Goal: Task Accomplishment & Management: Manage account settings

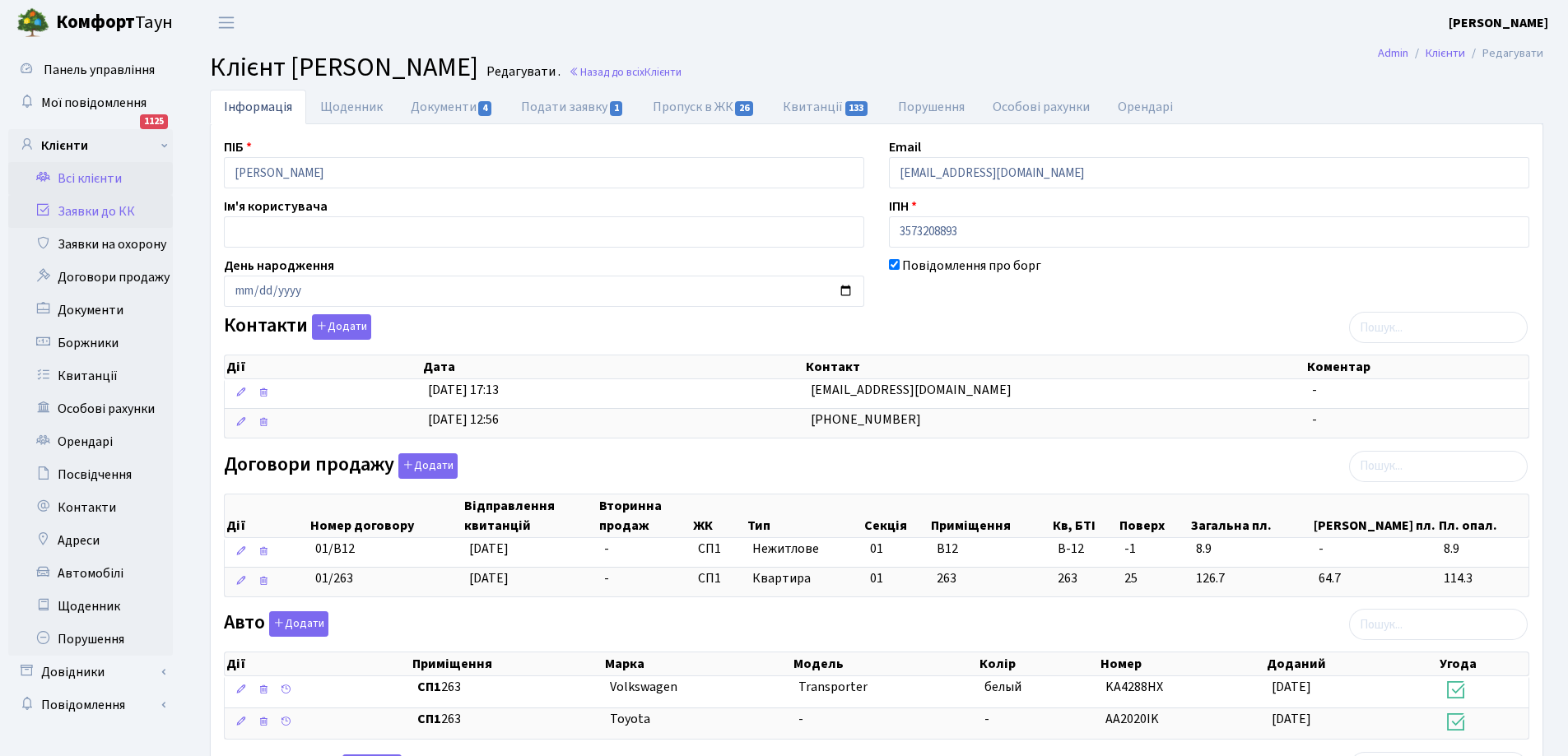
click at [77, 211] on link "Заявки до КК" at bounding box center [90, 211] width 165 height 33
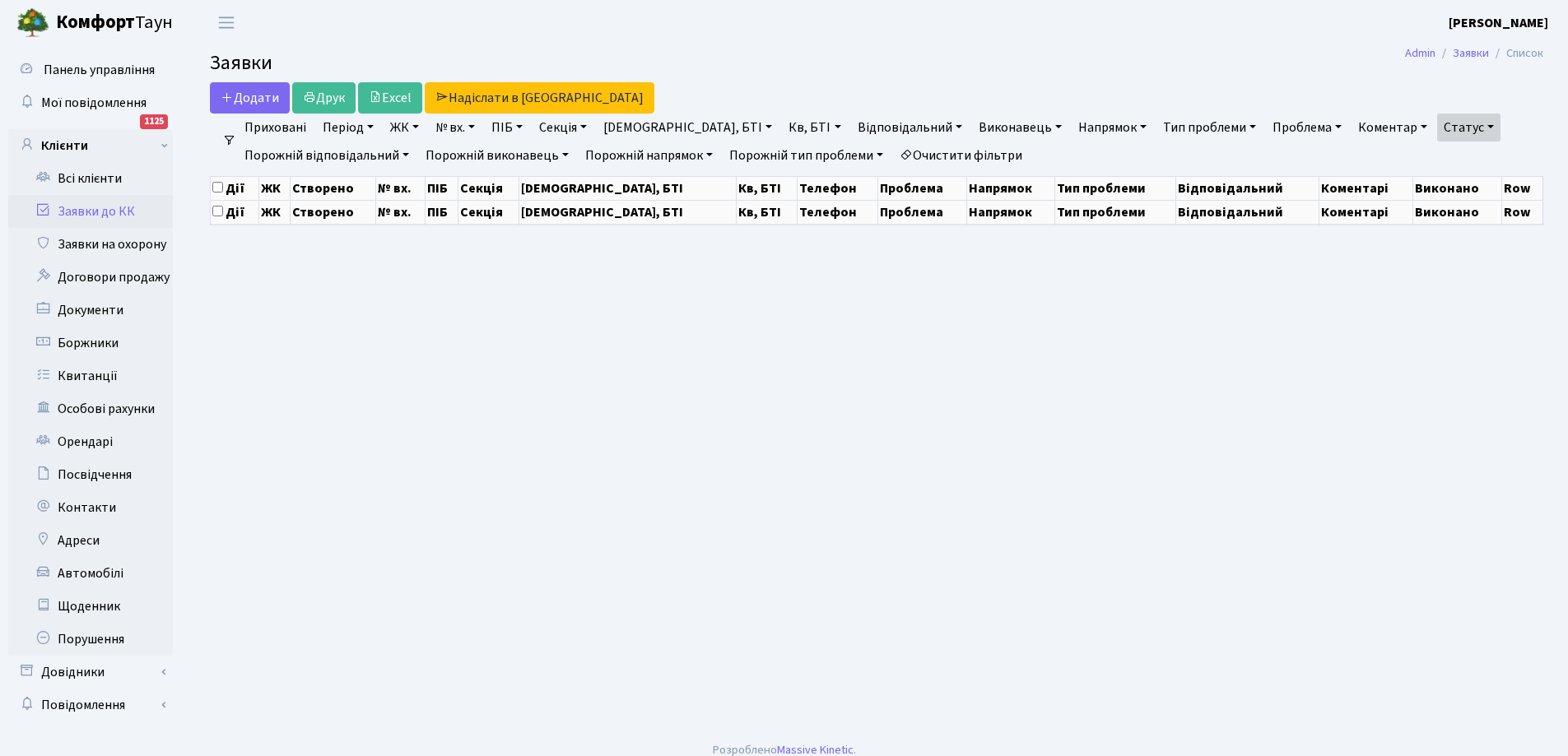
select select "25"
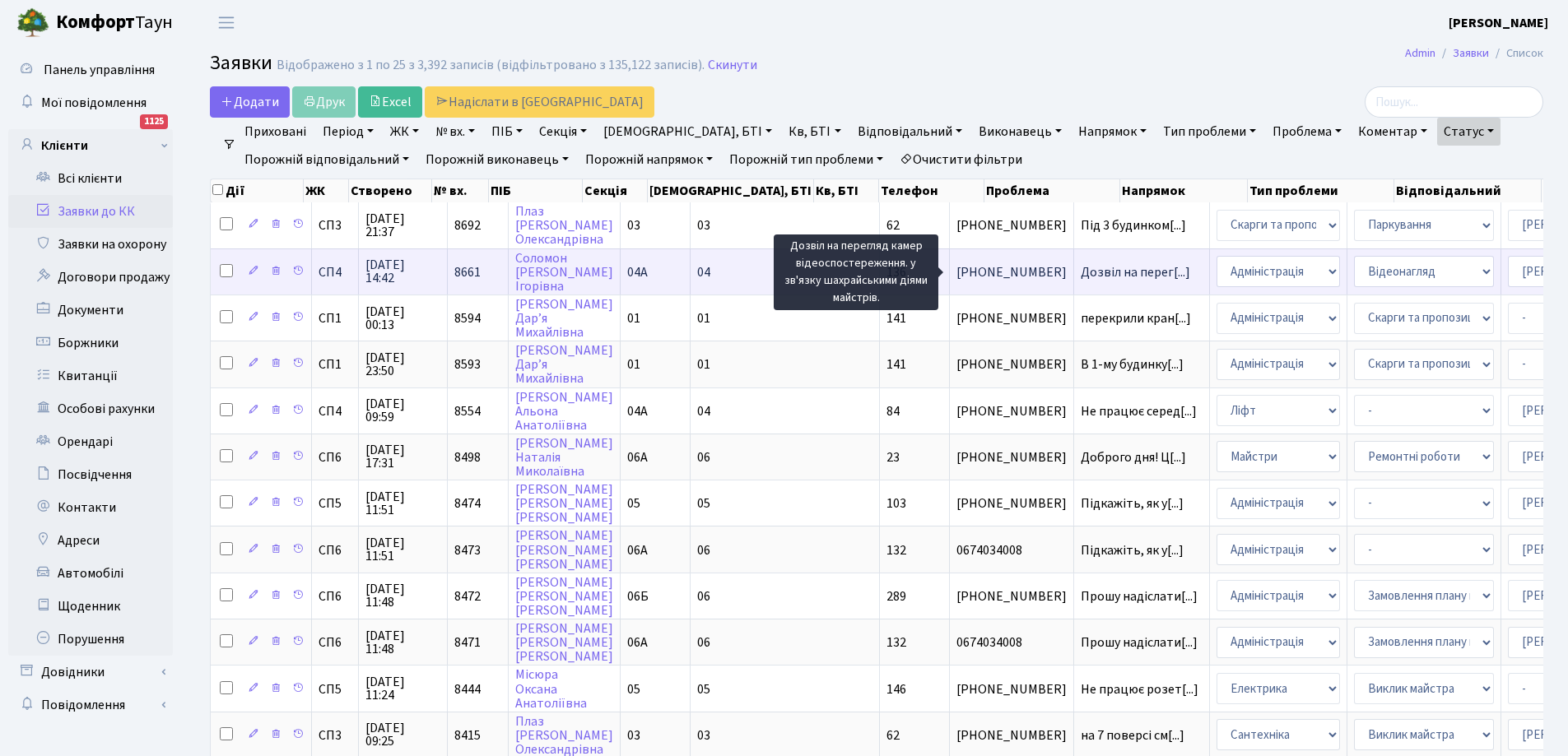
click at [1081, 274] on span "Дозвіл на перег[...]" at bounding box center [1136, 272] width 110 height 18
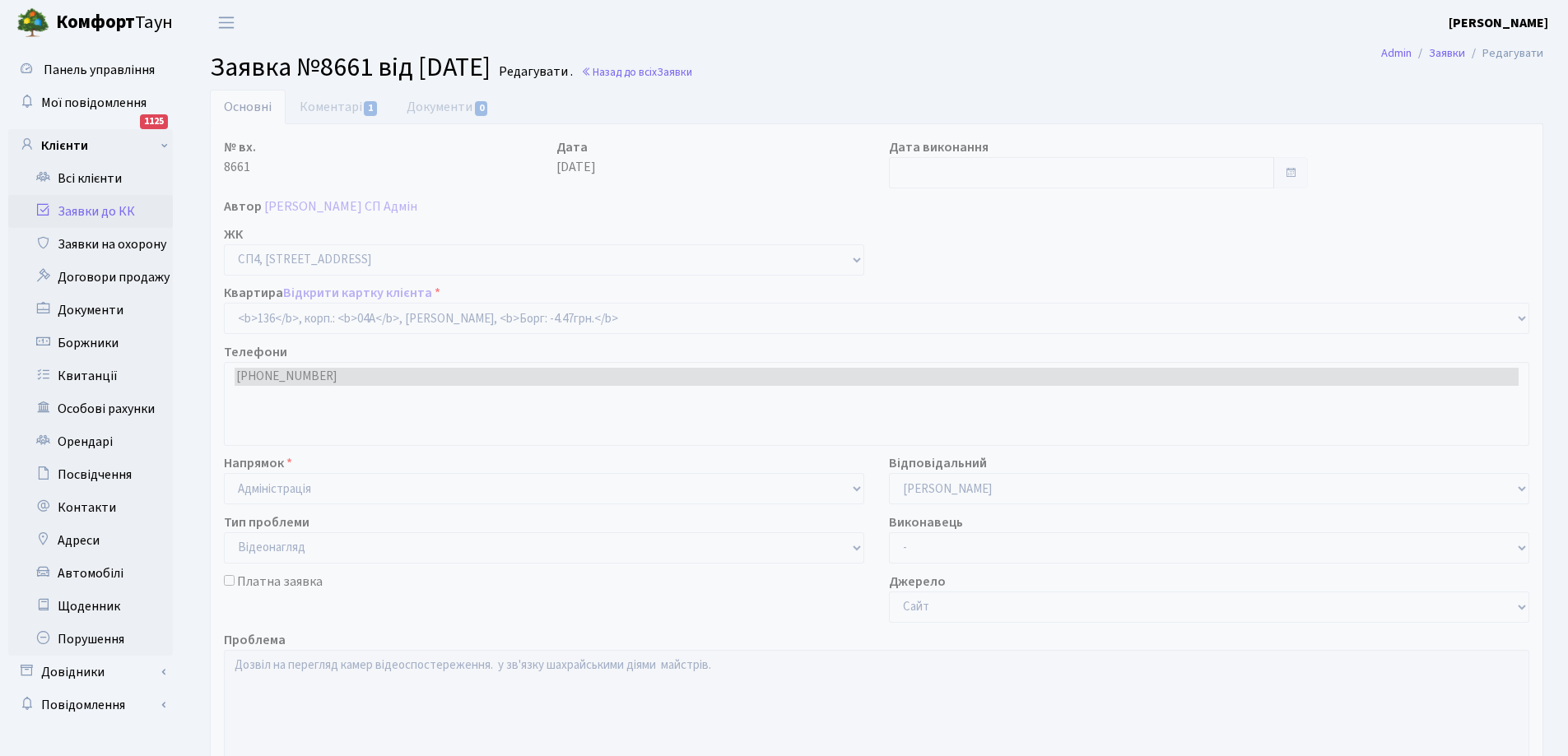
select select "21164"
select select "45"
type input "[DATE]"
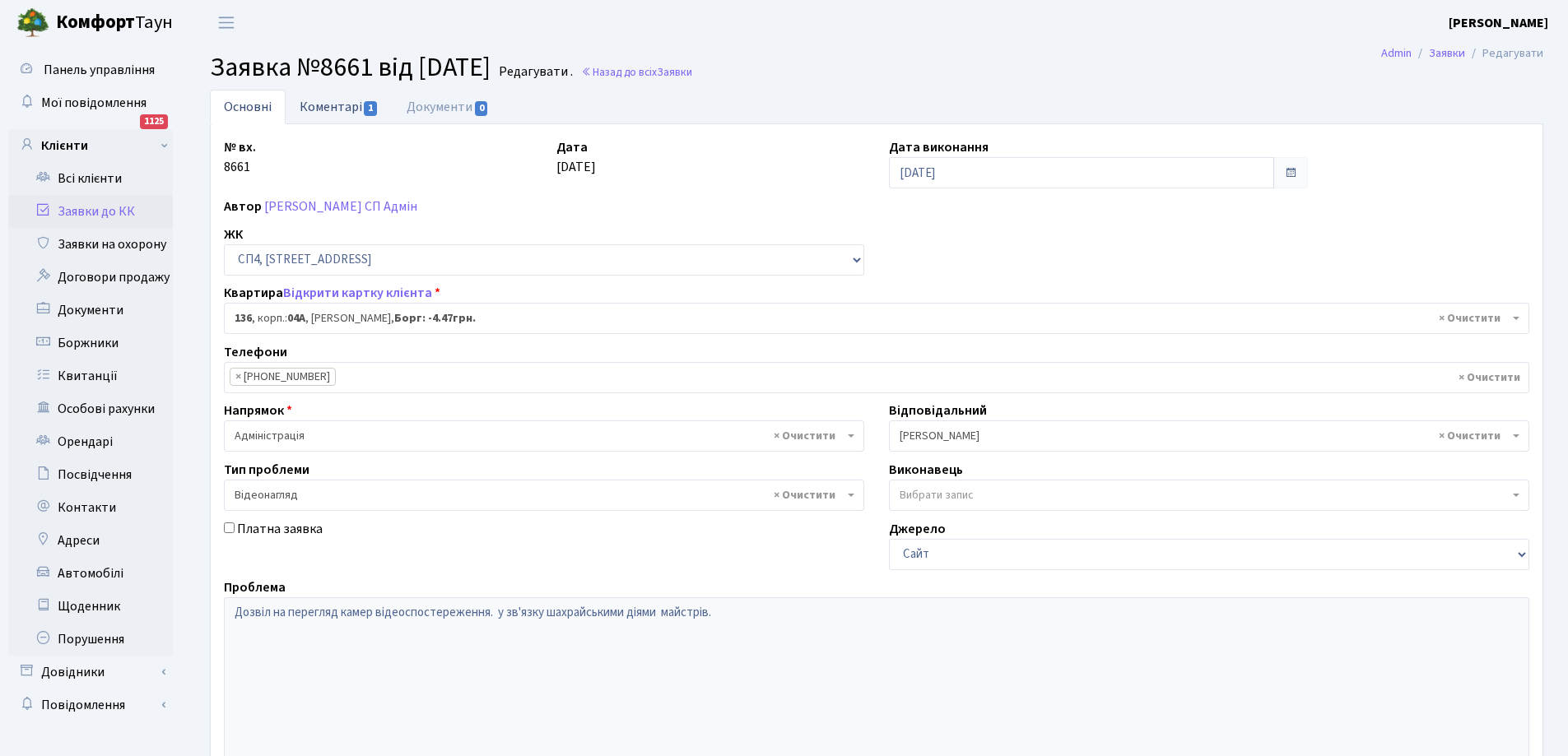
click at [316, 105] on link "Коментарі 1" at bounding box center [339, 107] width 107 height 34
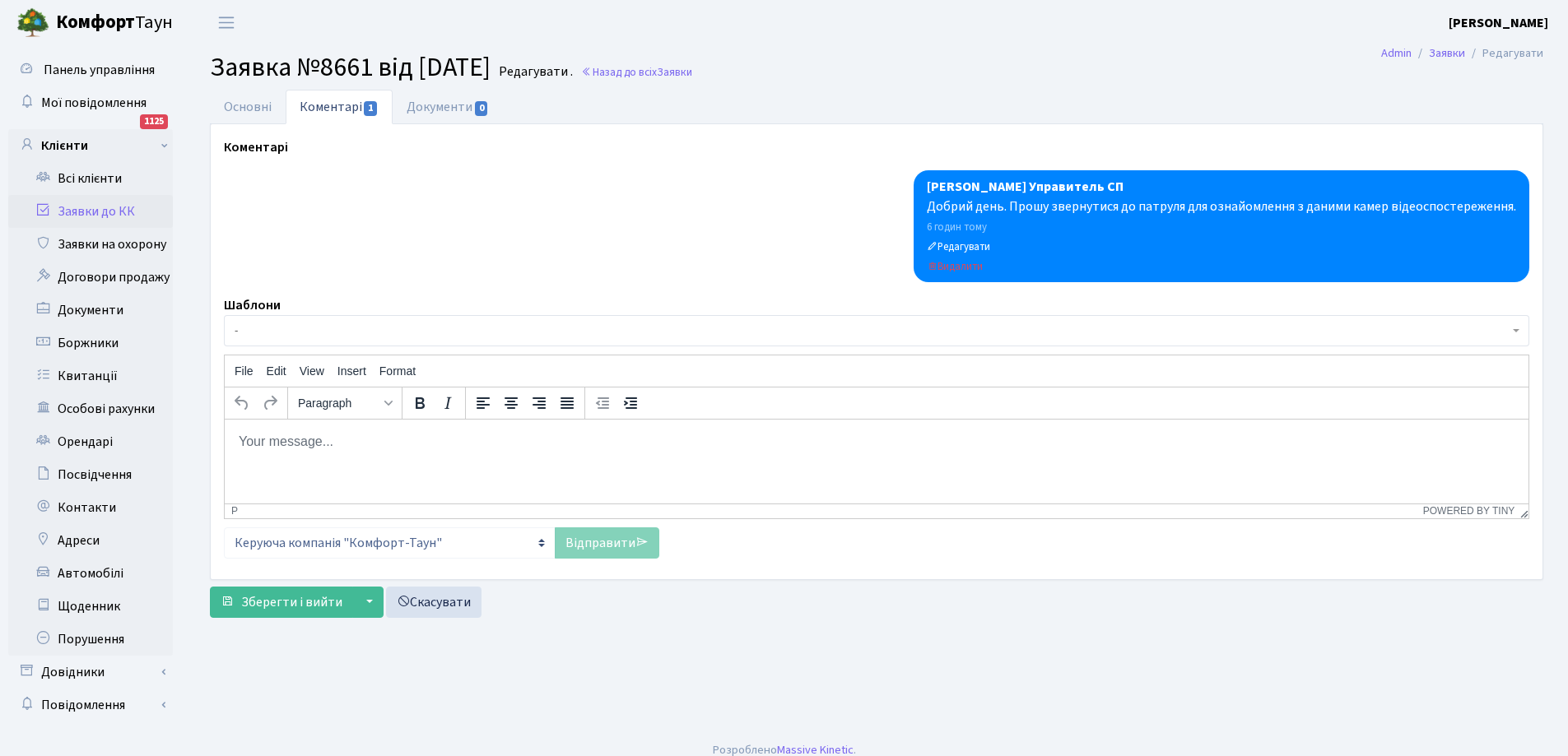
click at [95, 205] on link "Заявки до КК" at bounding box center [90, 211] width 165 height 33
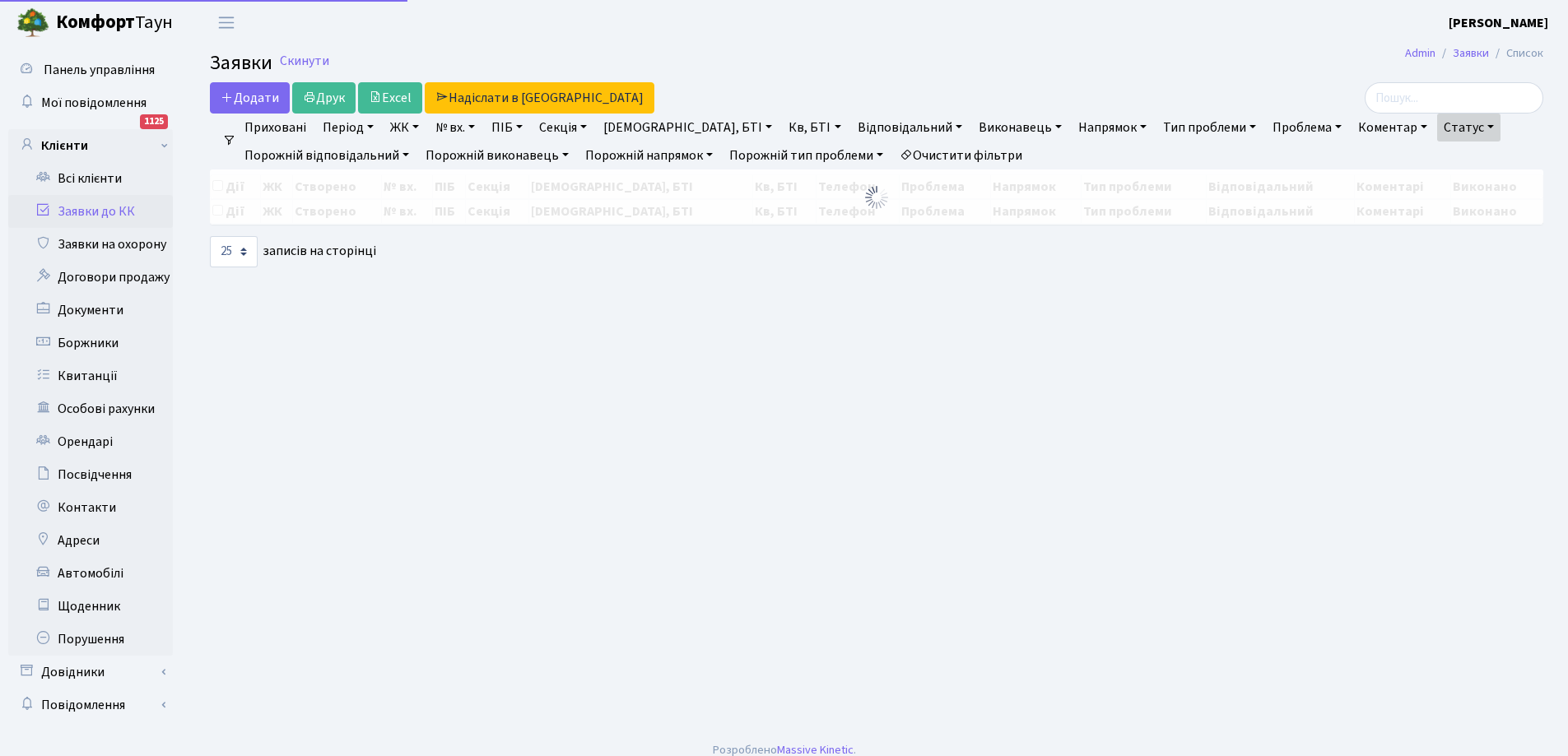
select select "25"
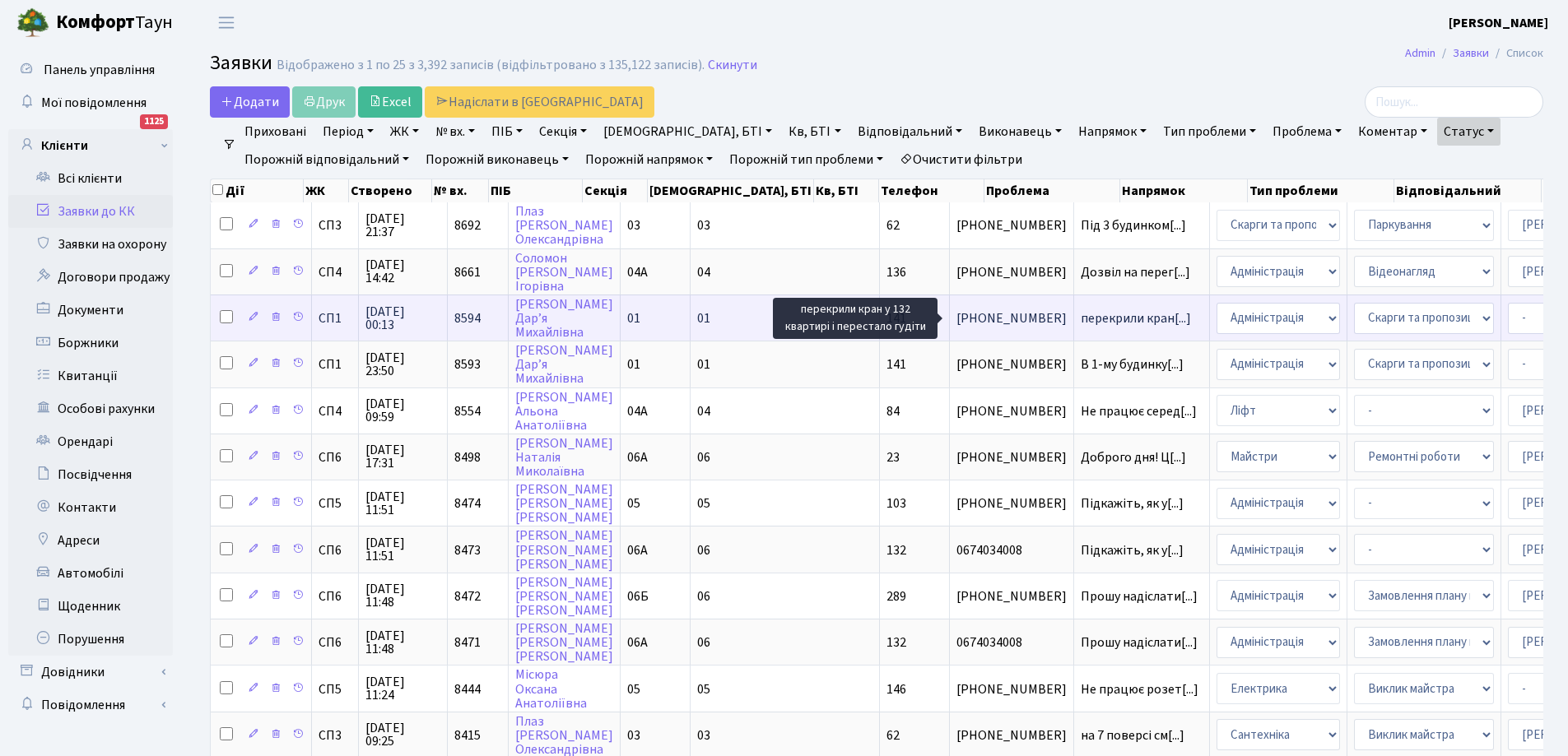
click at [1081, 316] on span "перекрили кран[...]" at bounding box center [1136, 318] width 111 height 18
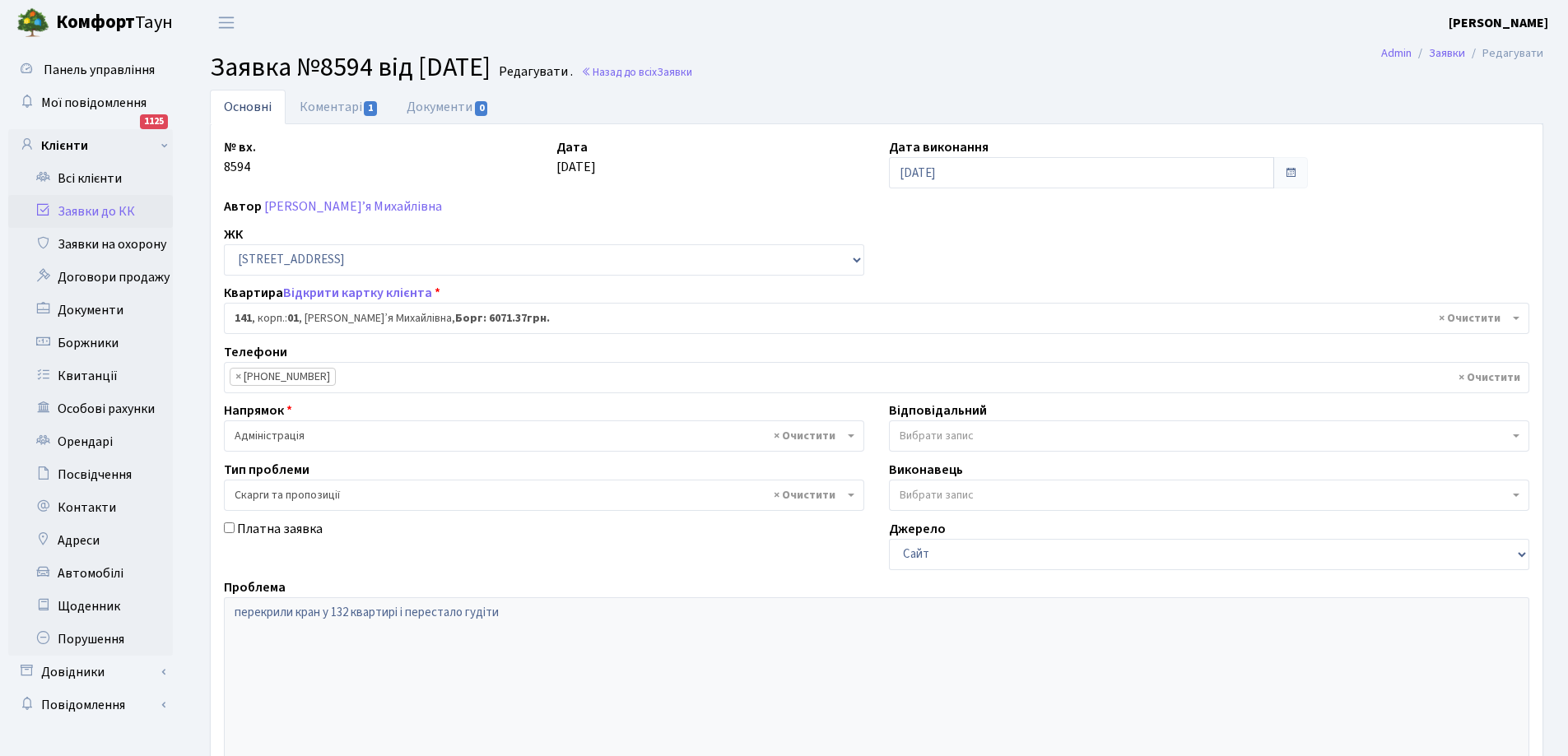
select select "20066"
select select "55"
click at [321, 106] on link "Коментарі 1" at bounding box center [339, 107] width 107 height 34
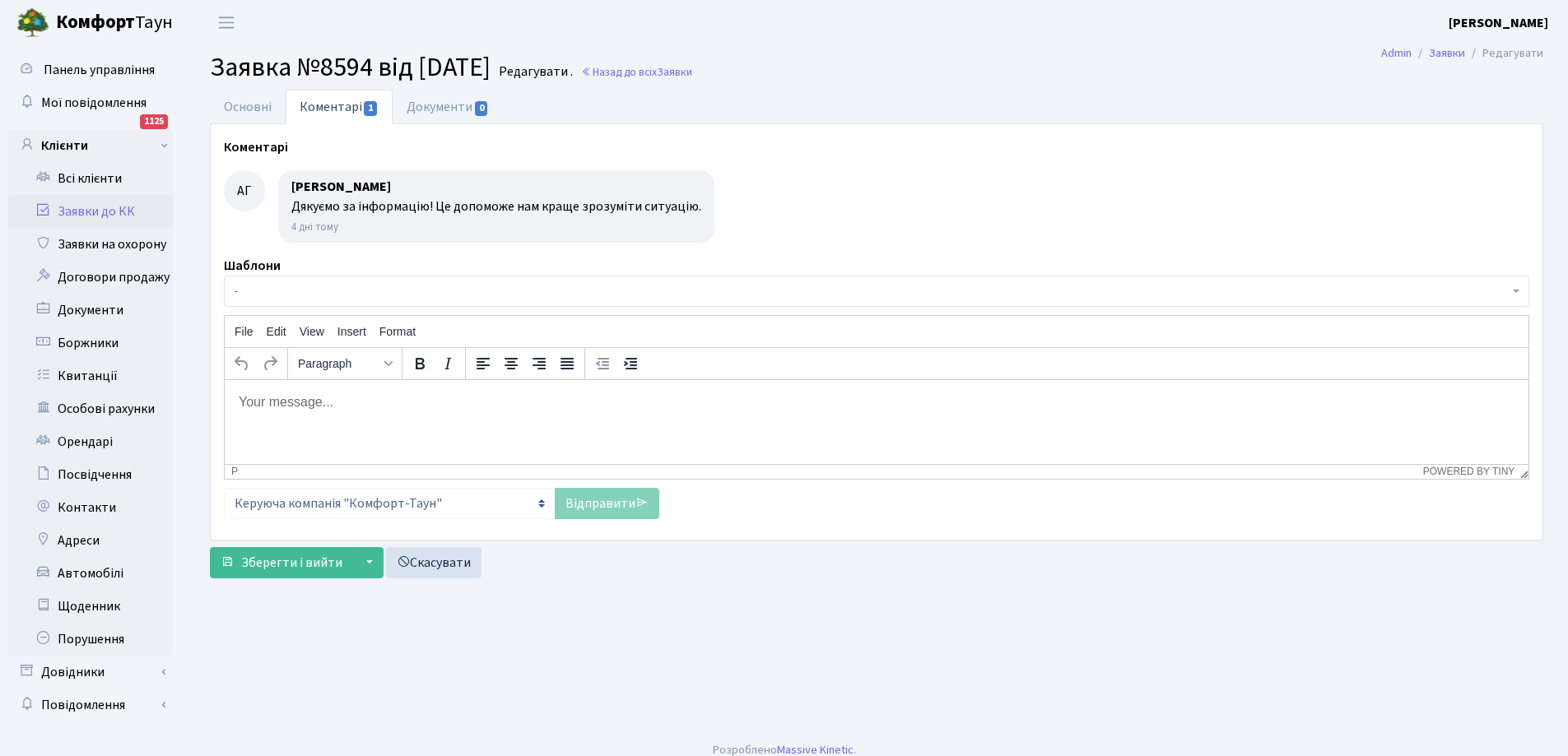
click at [76, 206] on link "Заявки до КК" at bounding box center [90, 211] width 165 height 33
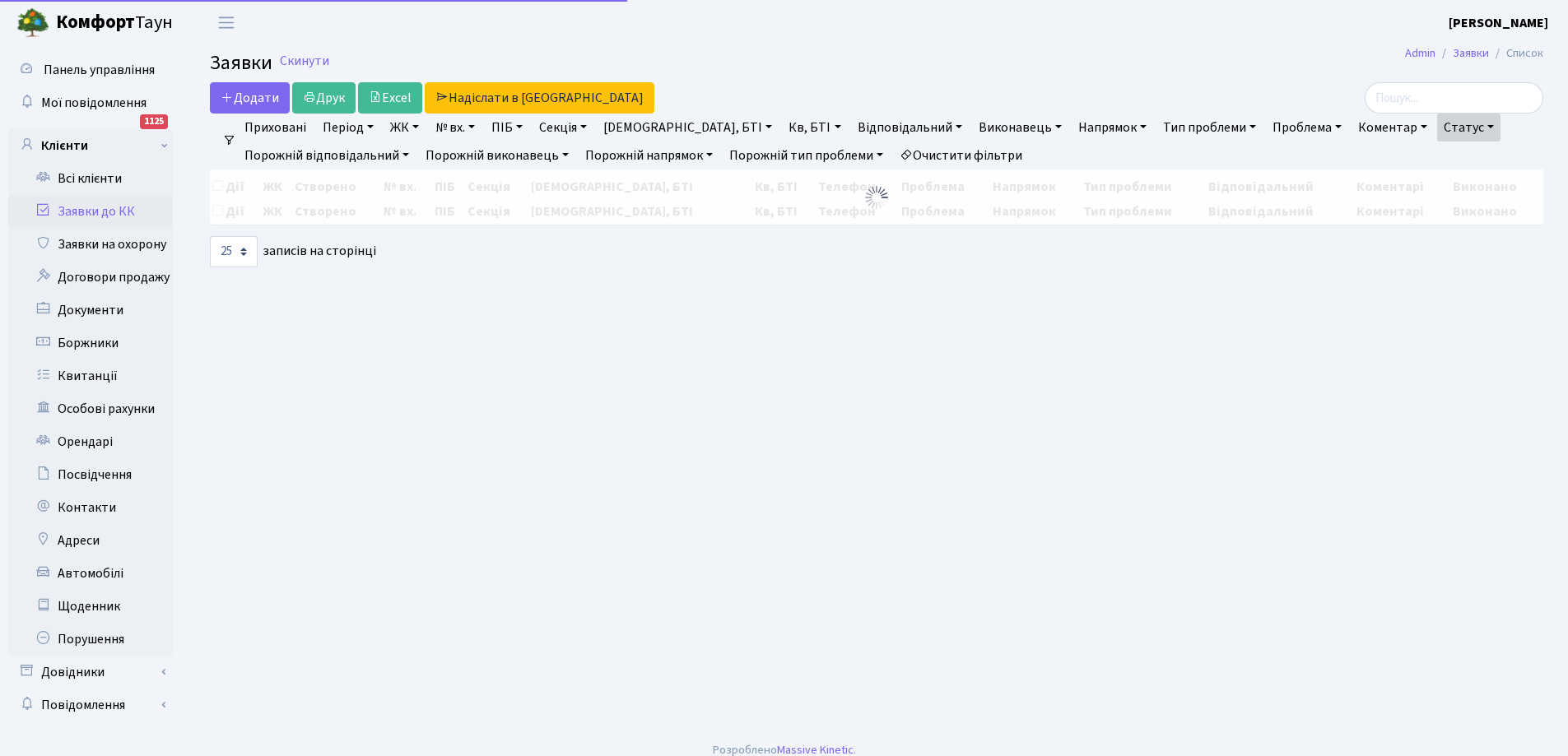
select select "25"
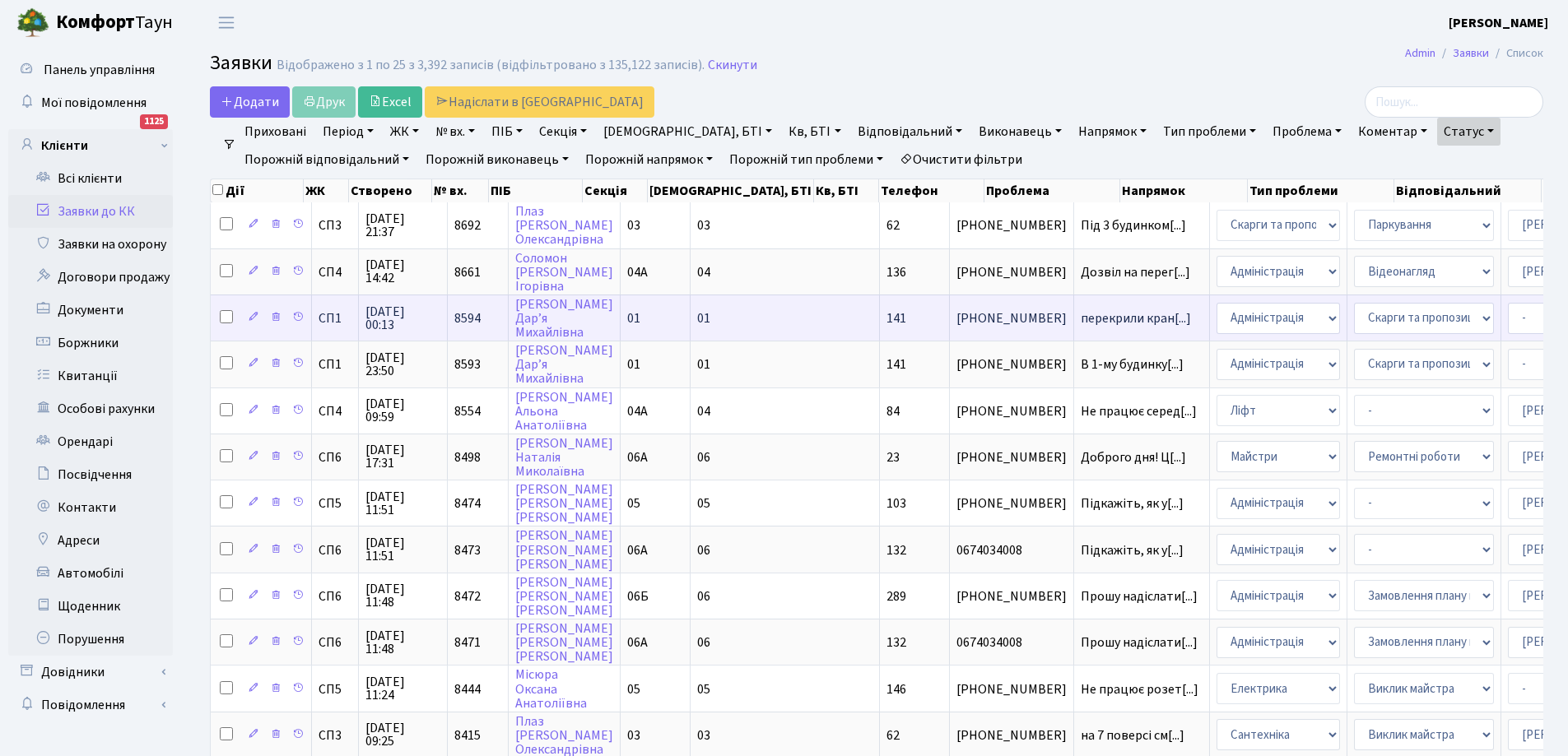
scroll to position [83, 0]
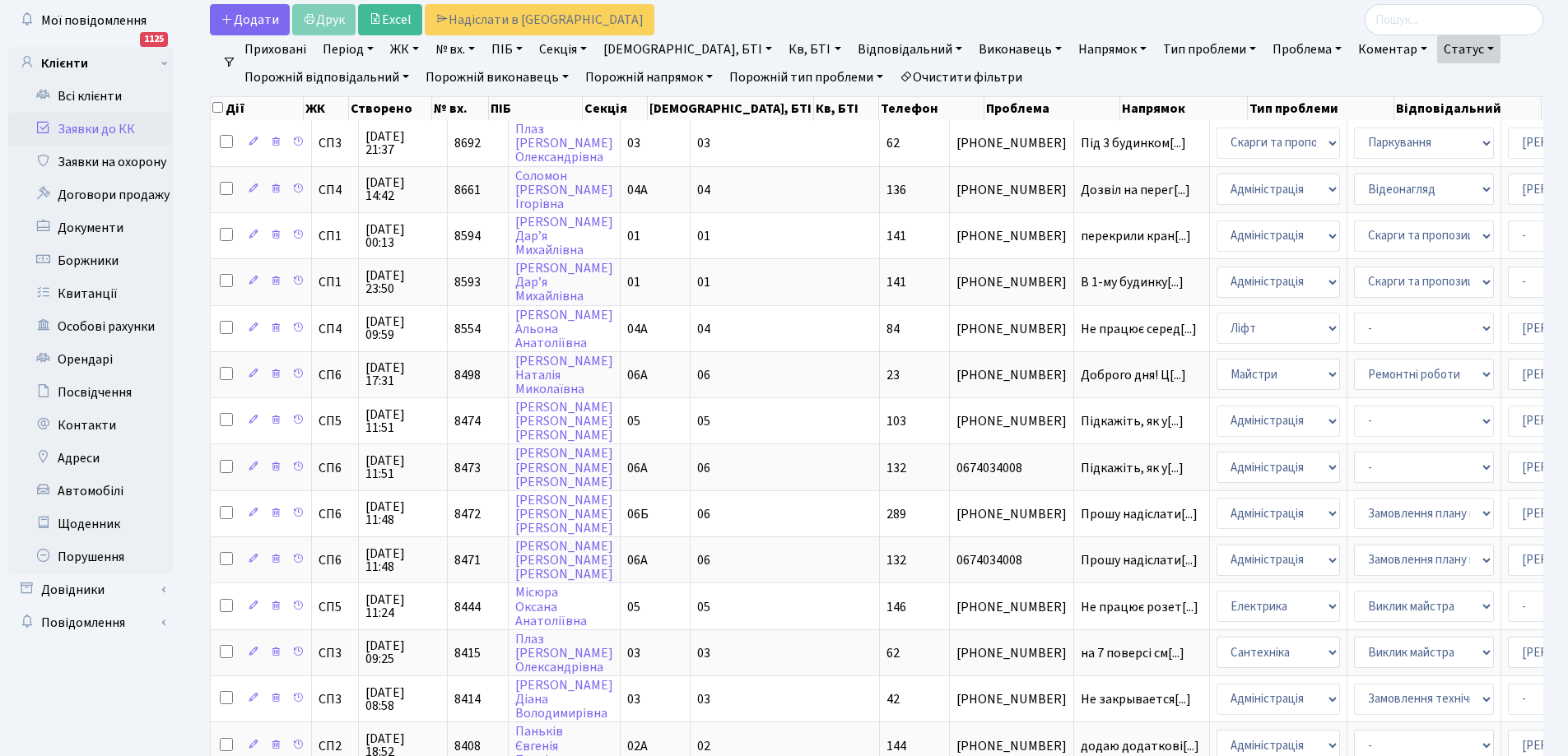
click at [1437, 49] on link "Статус" at bounding box center [1468, 49] width 63 height 28
click at [1438, 147] on link "Не виконано" at bounding box center [1502, 149] width 130 height 25
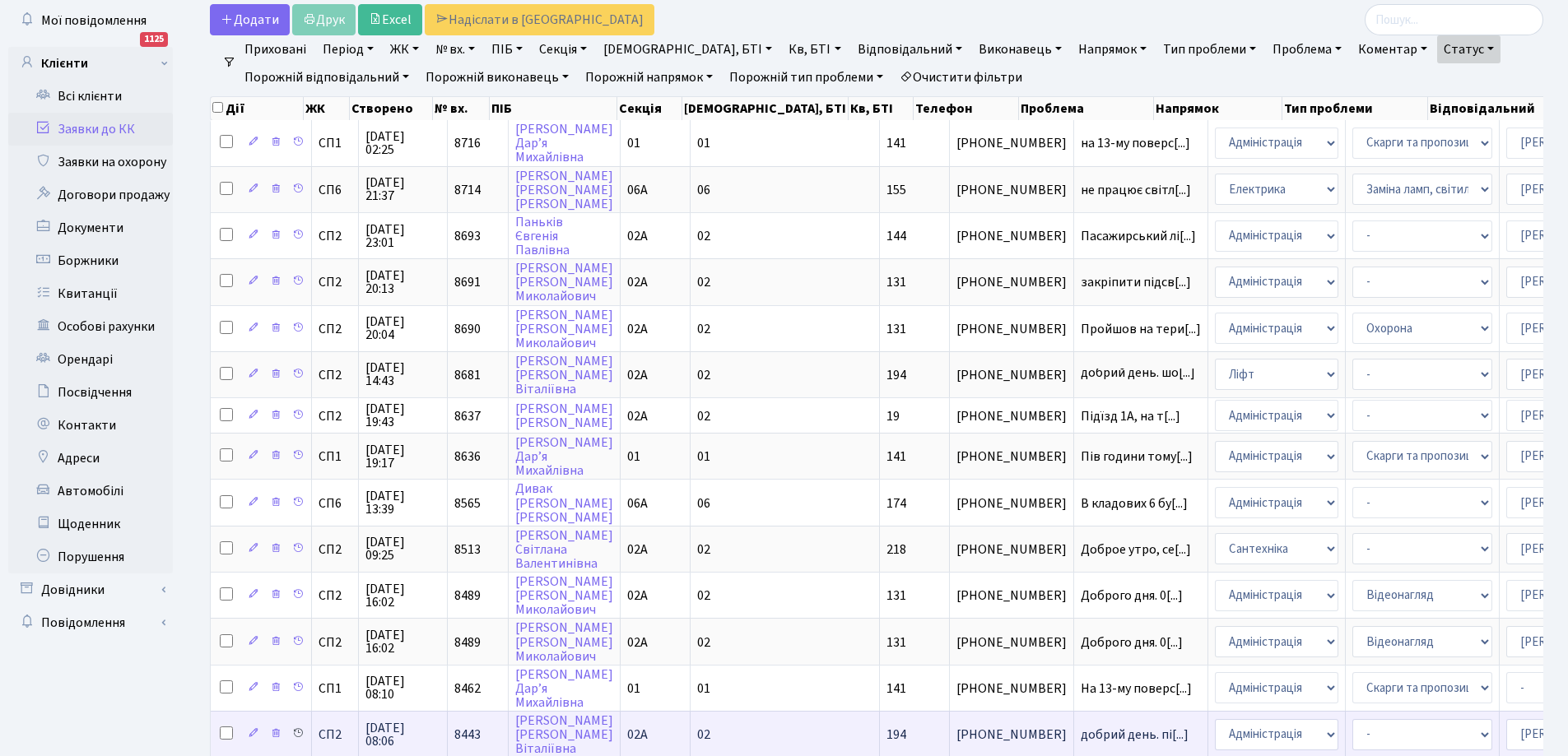
scroll to position [3, 0]
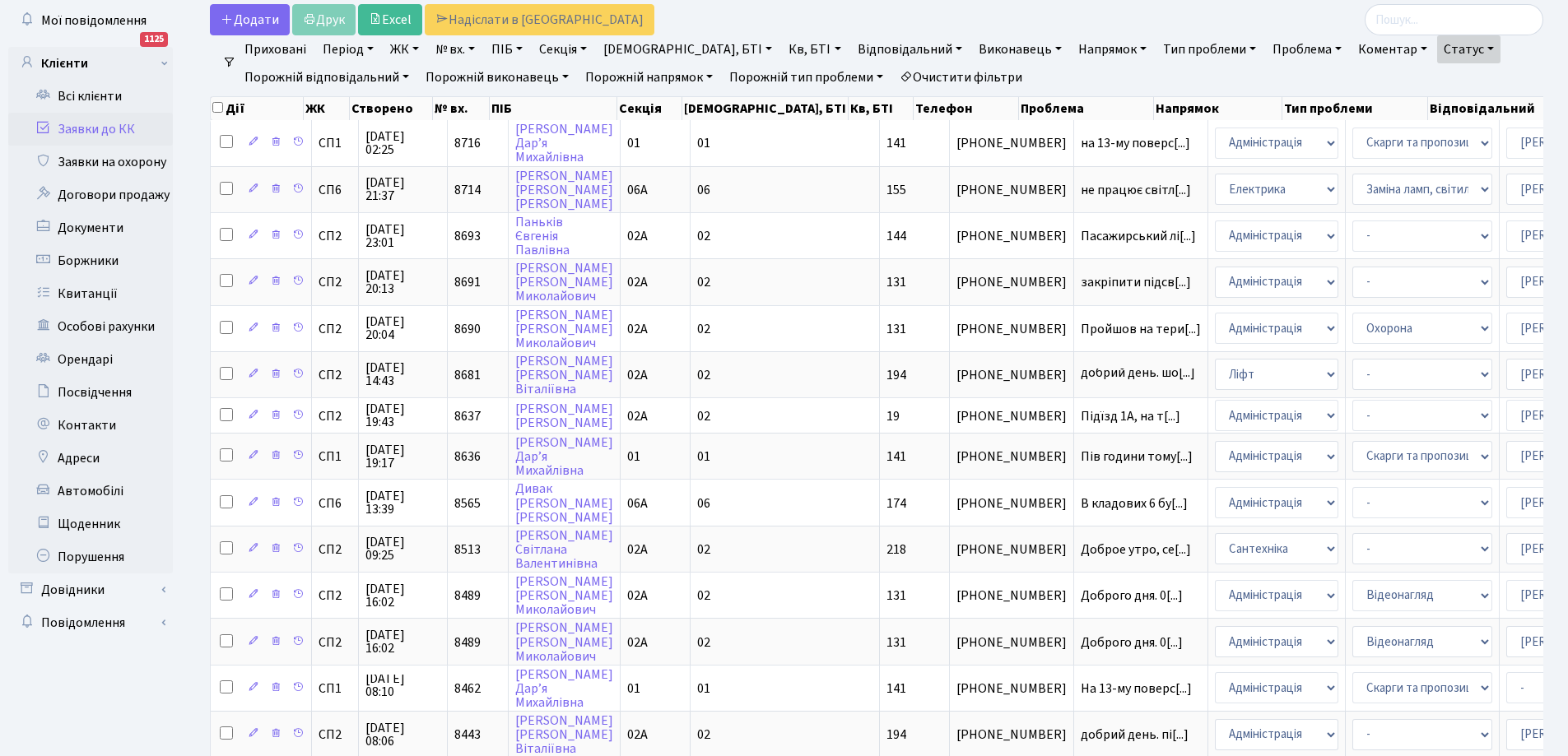
drag, startPoint x: 363, startPoint y: 715, endPoint x: 282, endPoint y: 752, distance: 89.1
click at [282, 752] on tbody "СП1 06.10.2025 02:25 8716 Юрчик Дар’я Михайлівна 01 01 141 +380503578440 на 13-…" at bounding box center [1041, 694] width 1662 height 1147
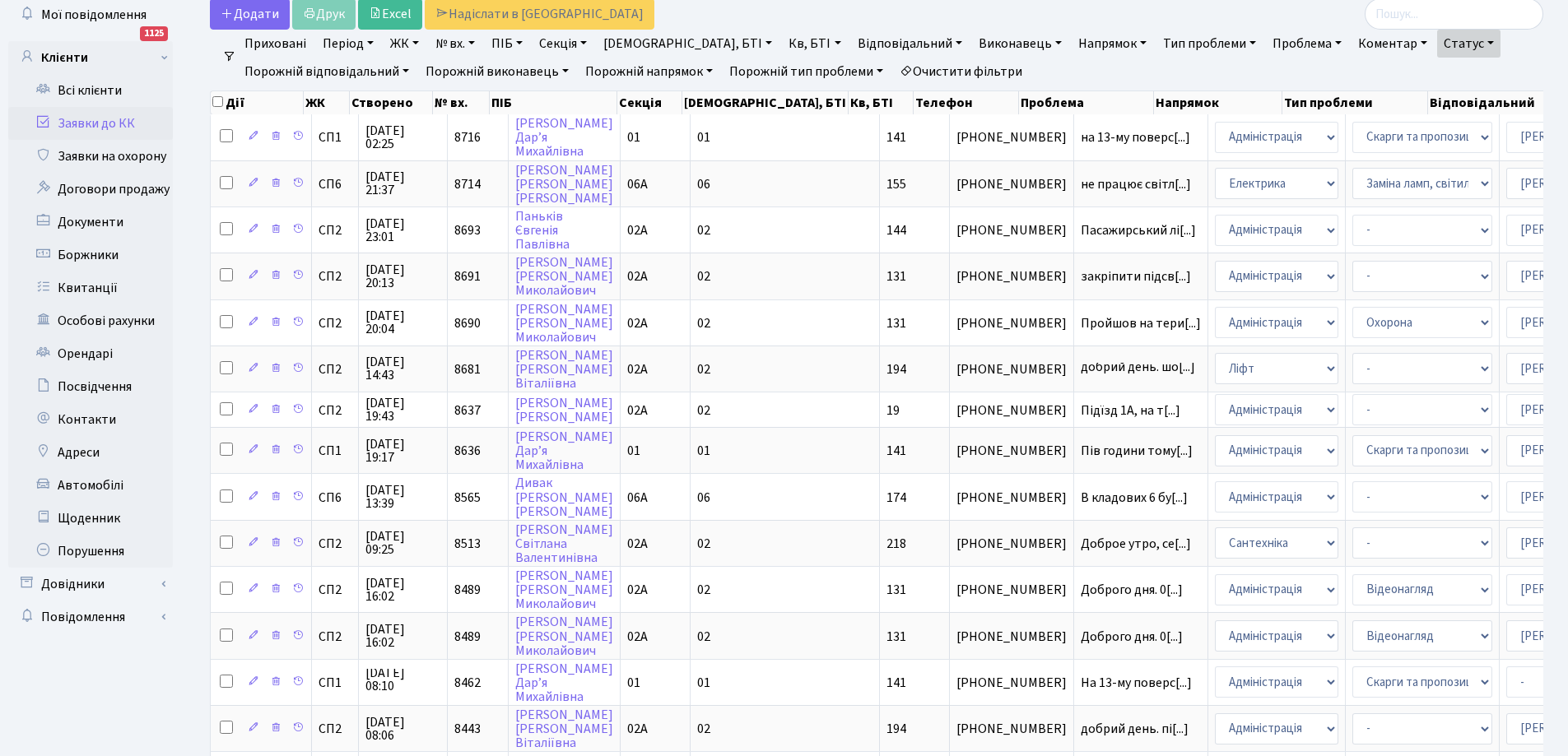
click at [169, 690] on ul "Панель управління Мої повідомлення 1125 Клієнти" at bounding box center [90, 645] width 165 height 1358
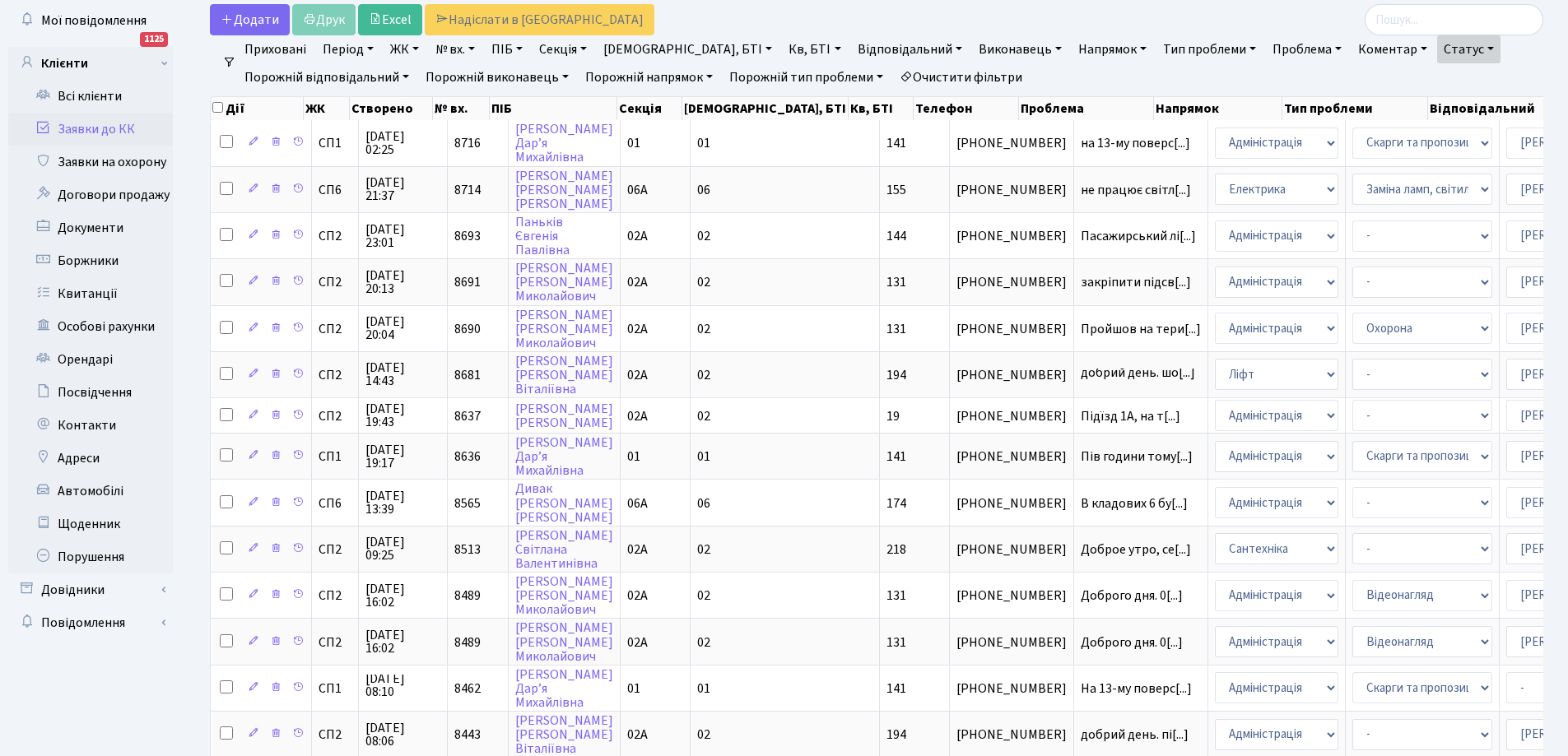
scroll to position [0, 0]
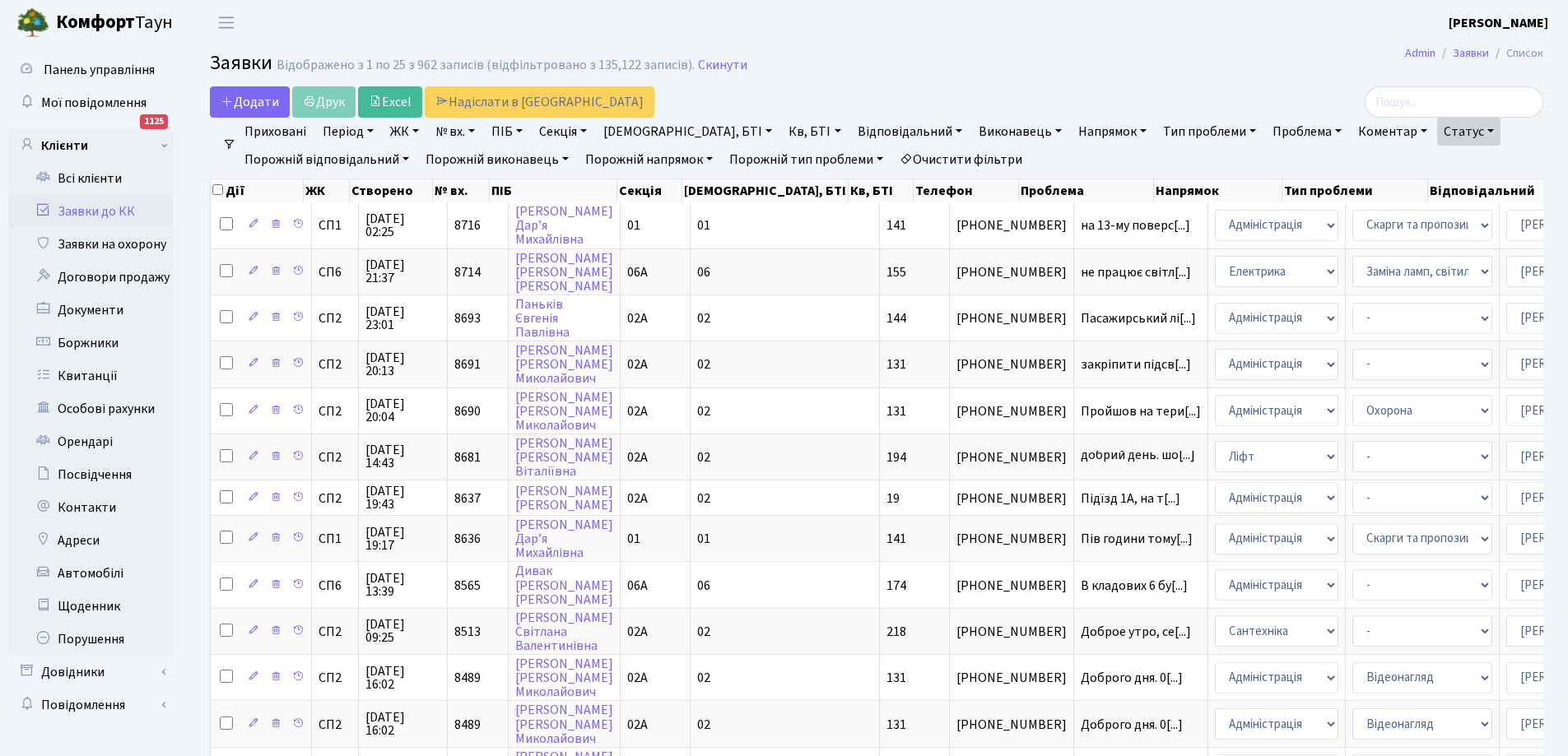
click at [963, 159] on link "Очистити фільтри" at bounding box center [960, 159] width 136 height 28
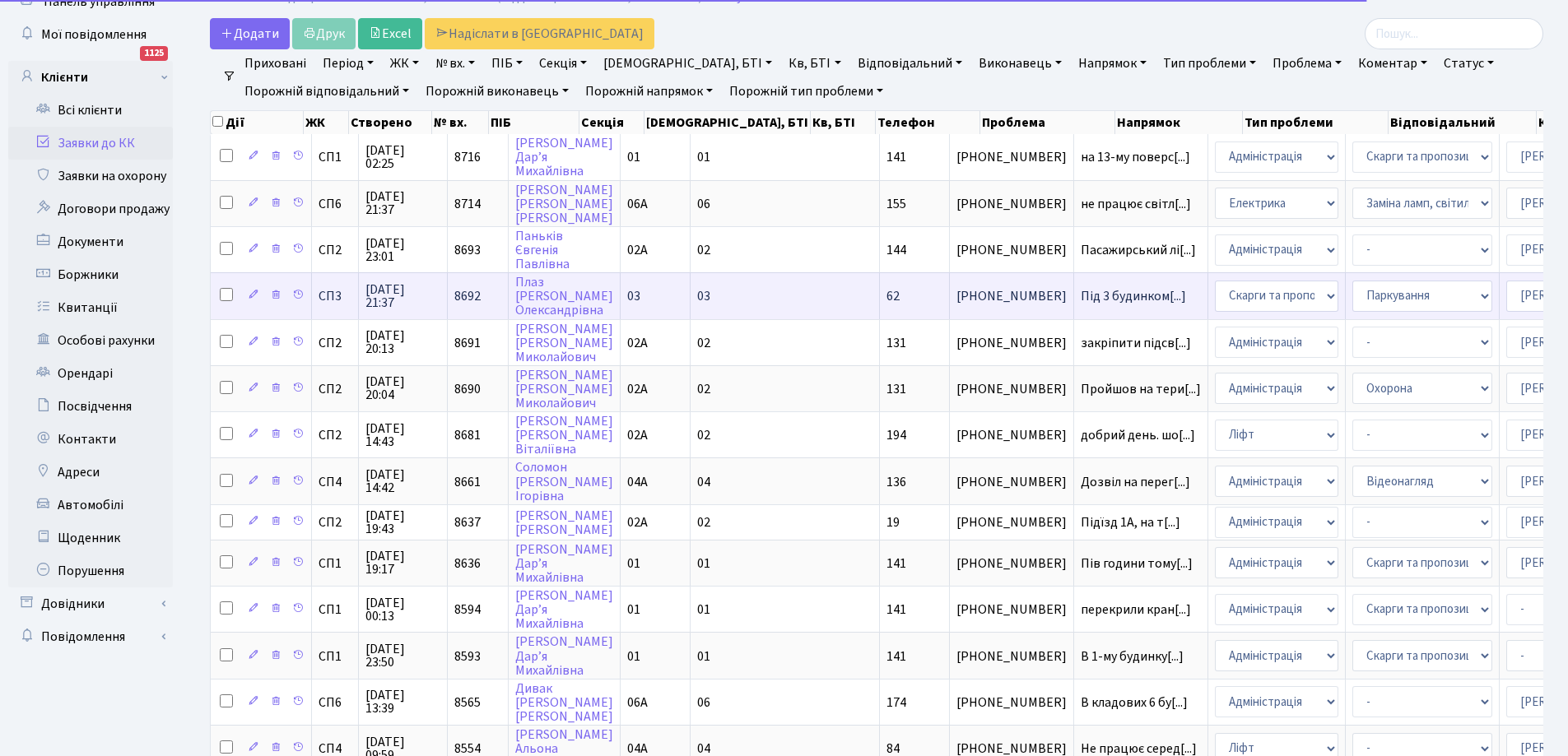
scroll to position [165, 0]
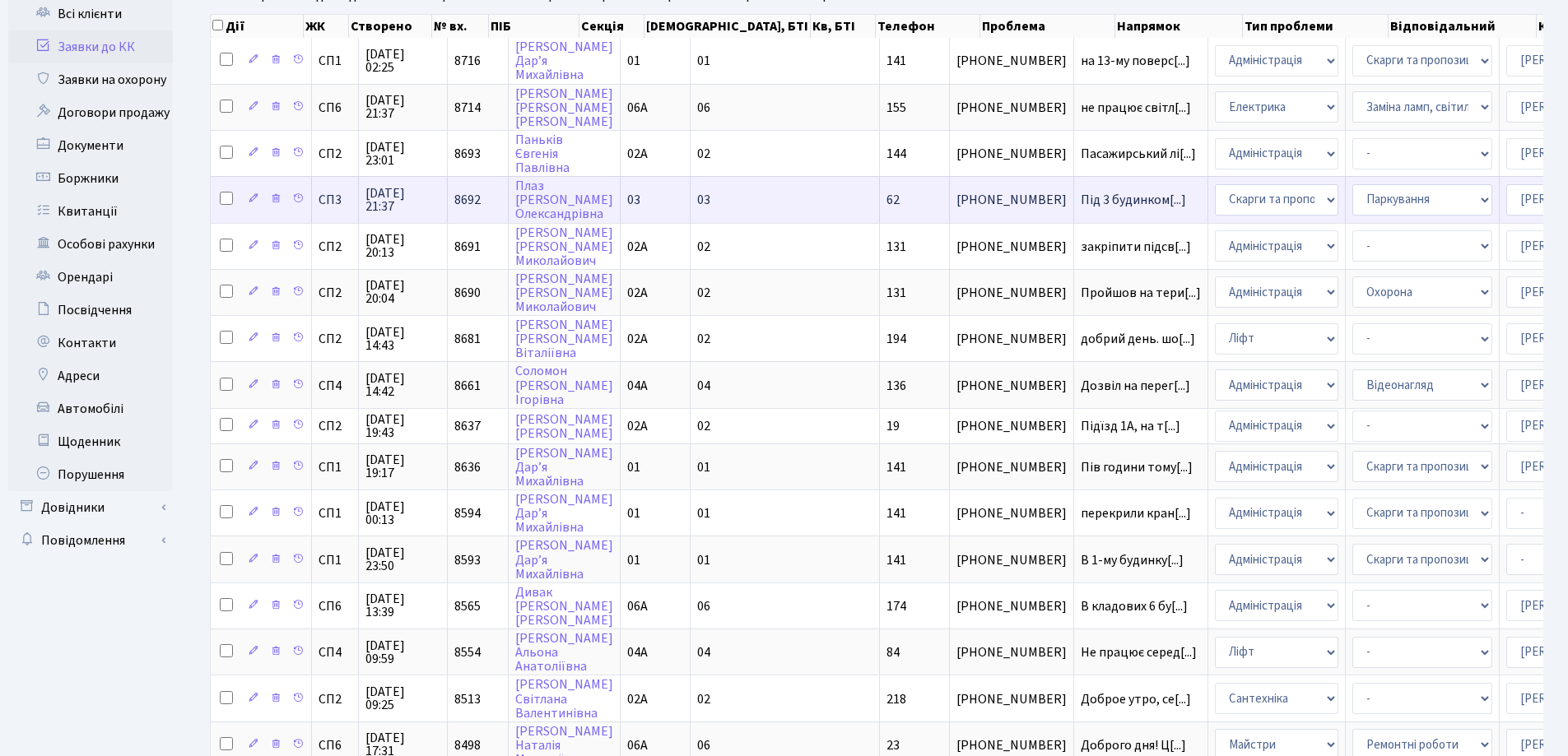
click at [1074, 191] on td "Під 3 будинком[...]" at bounding box center [1141, 199] width 134 height 46
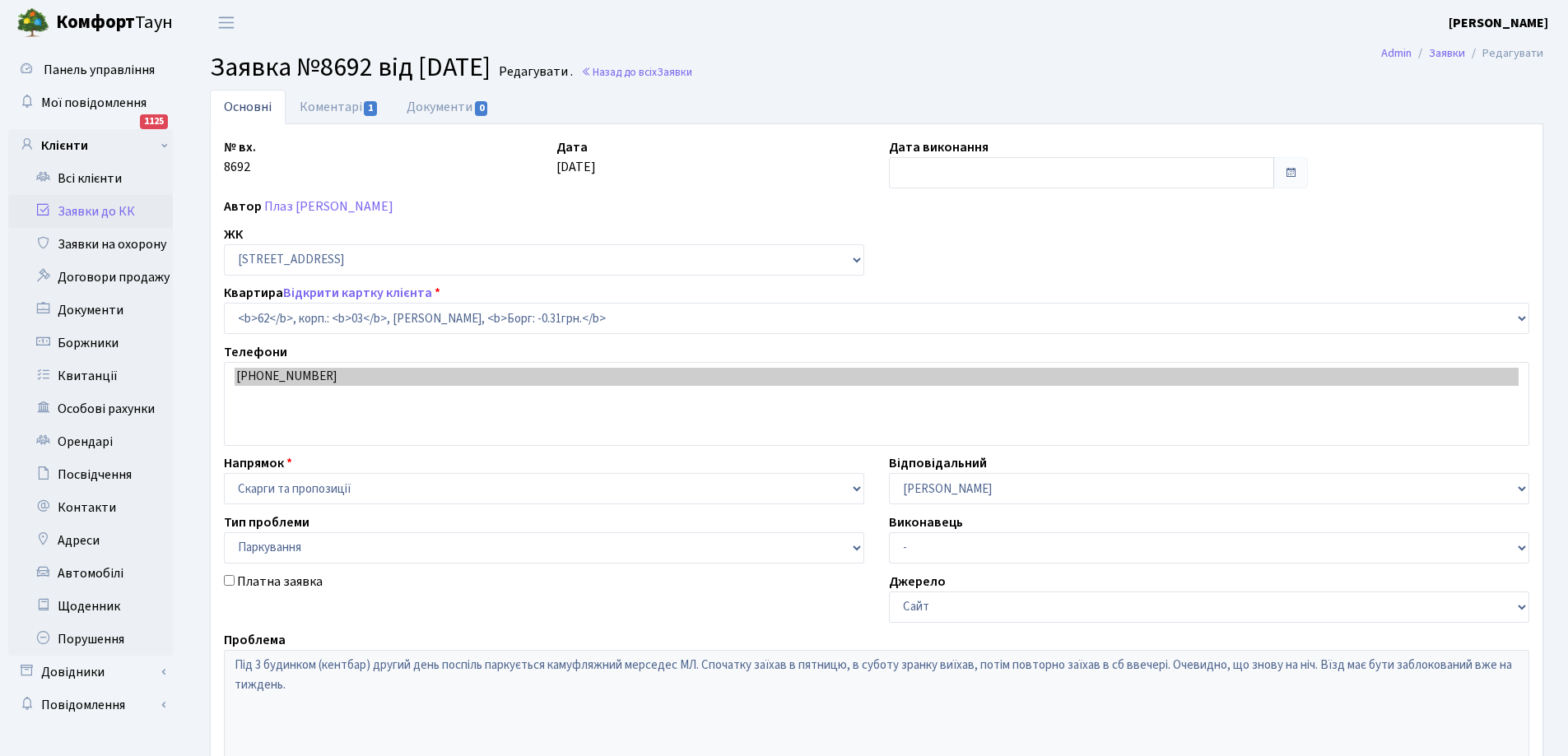
select select "20784"
select select "66"
type input "06.10.2025"
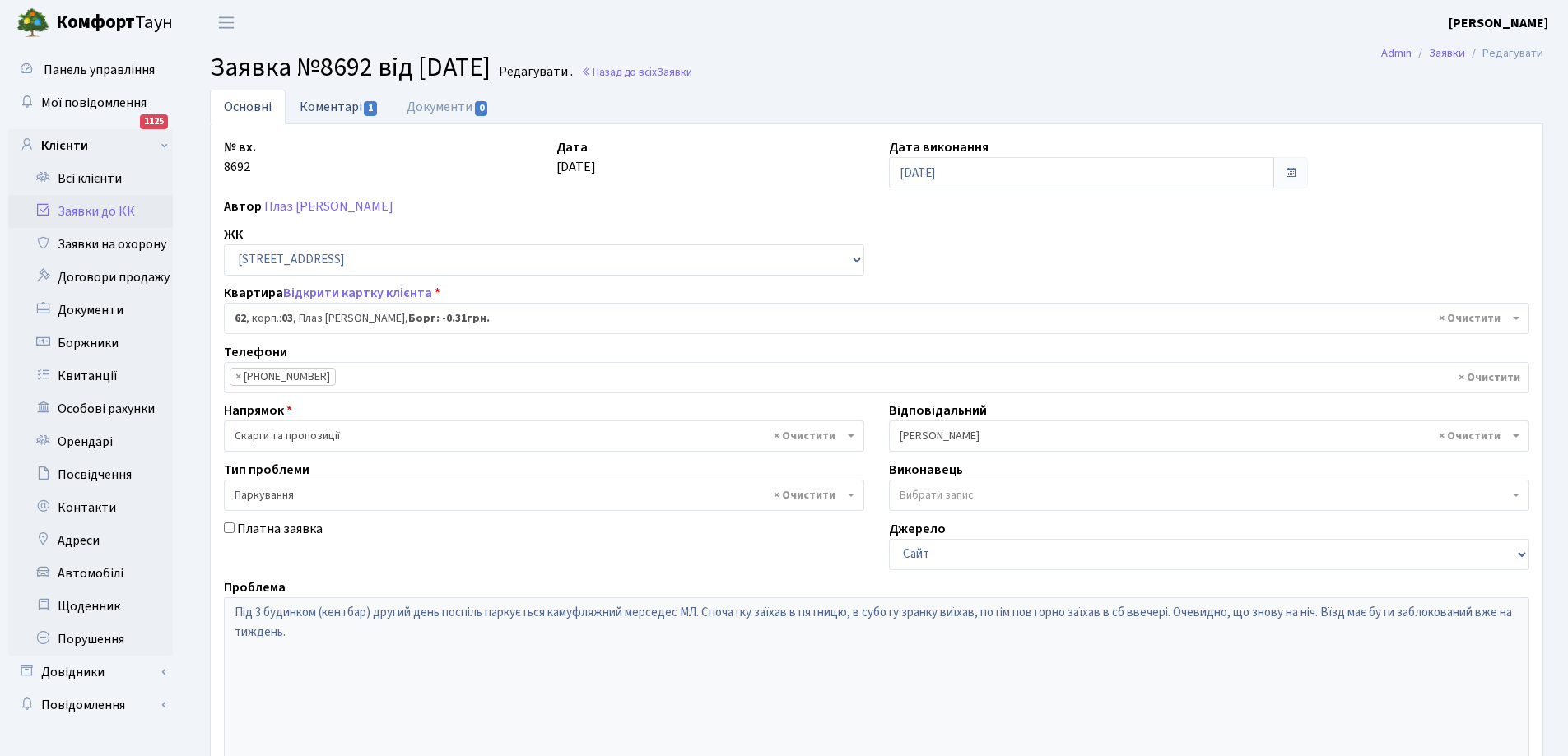
click at [332, 111] on link "Коментарі 1" at bounding box center [339, 107] width 107 height 34
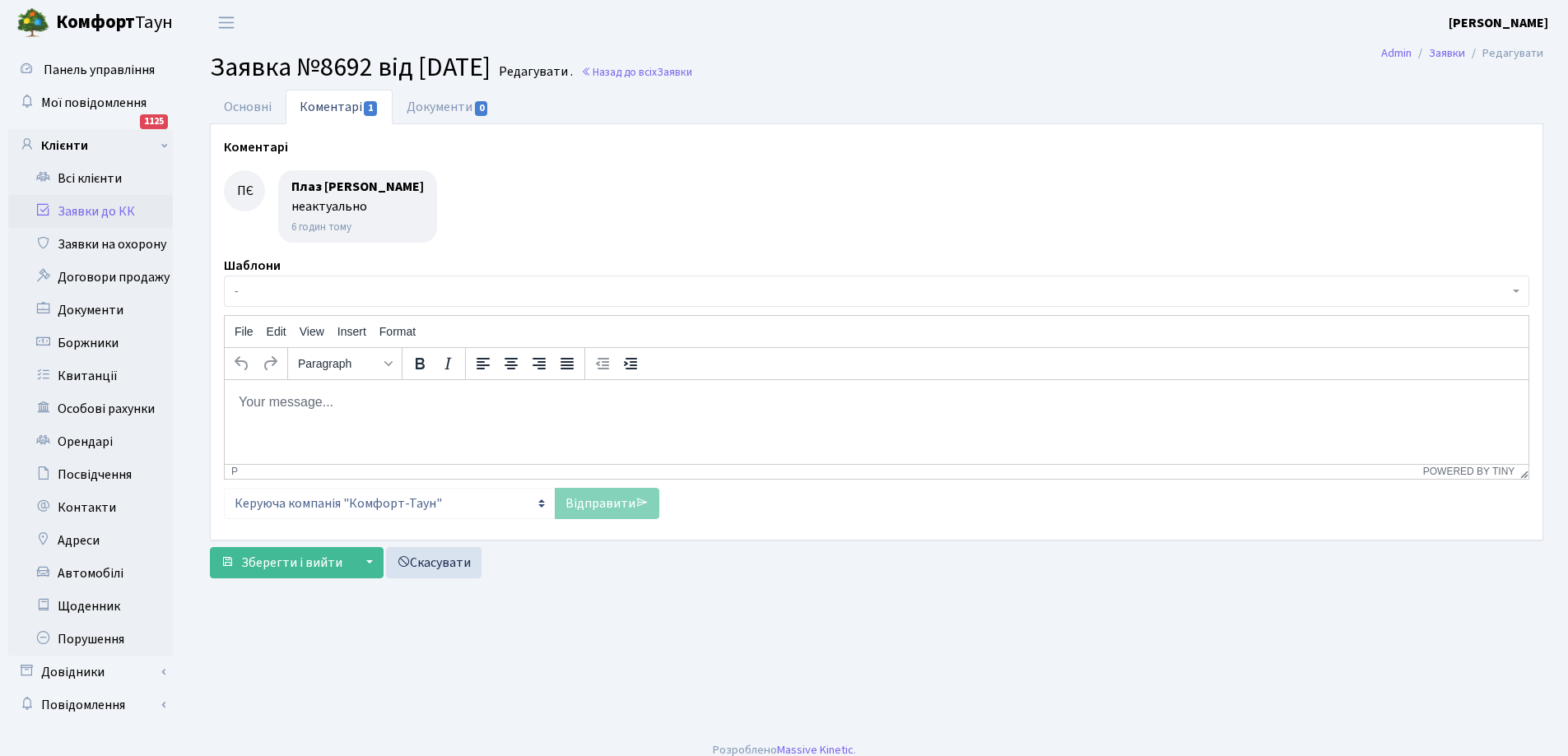
click at [93, 208] on link "Заявки до КК" at bounding box center [90, 211] width 165 height 33
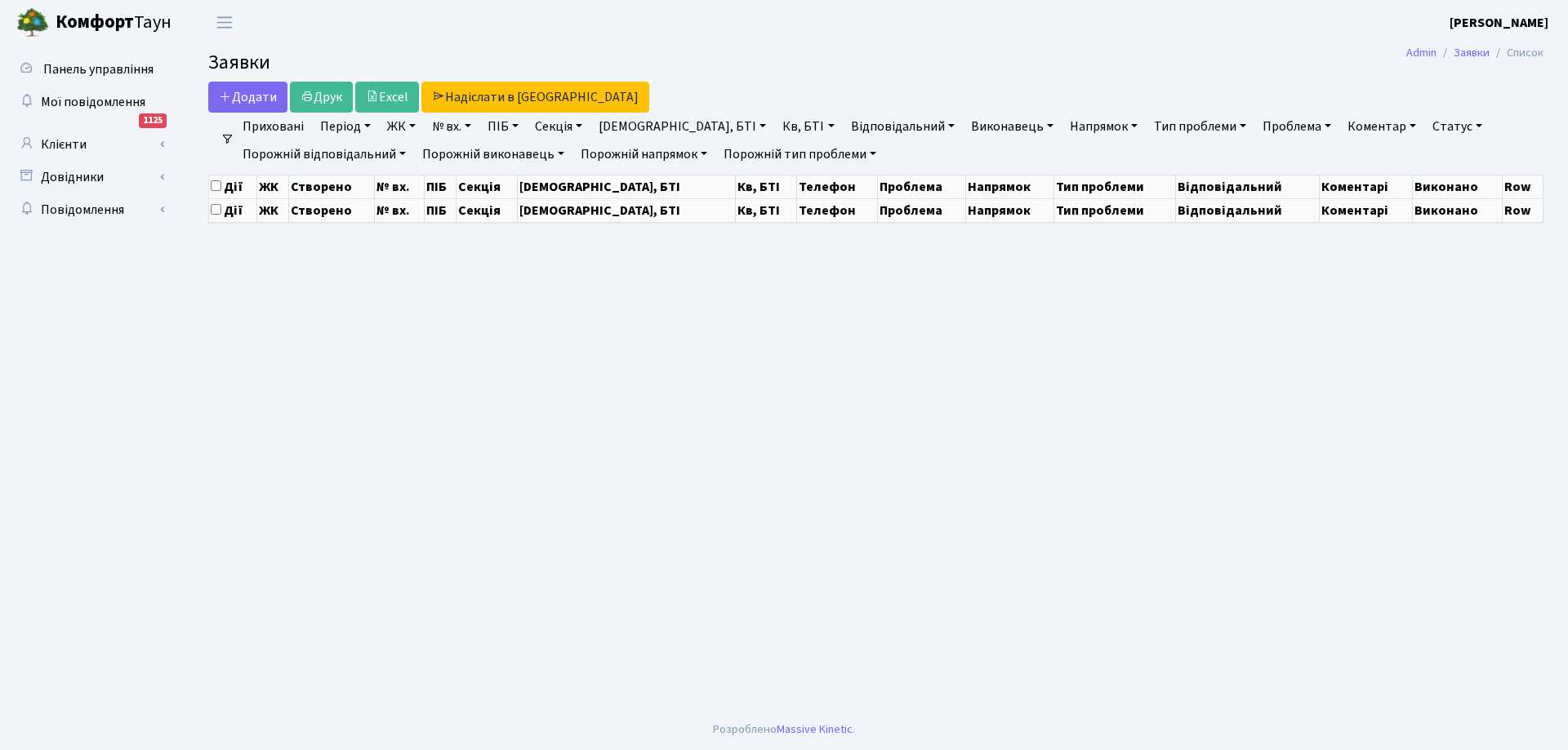
select select "25"
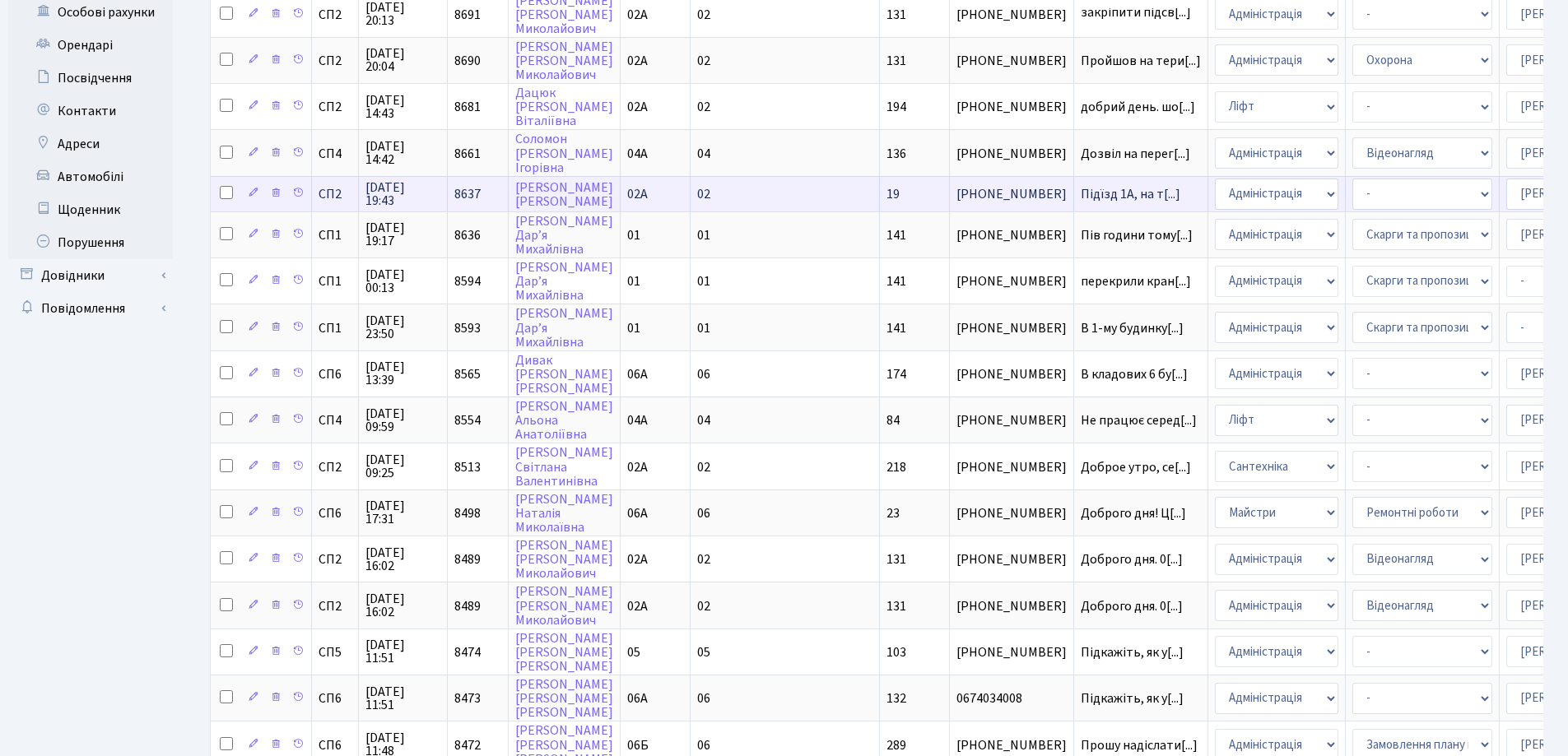
scroll to position [412, 0]
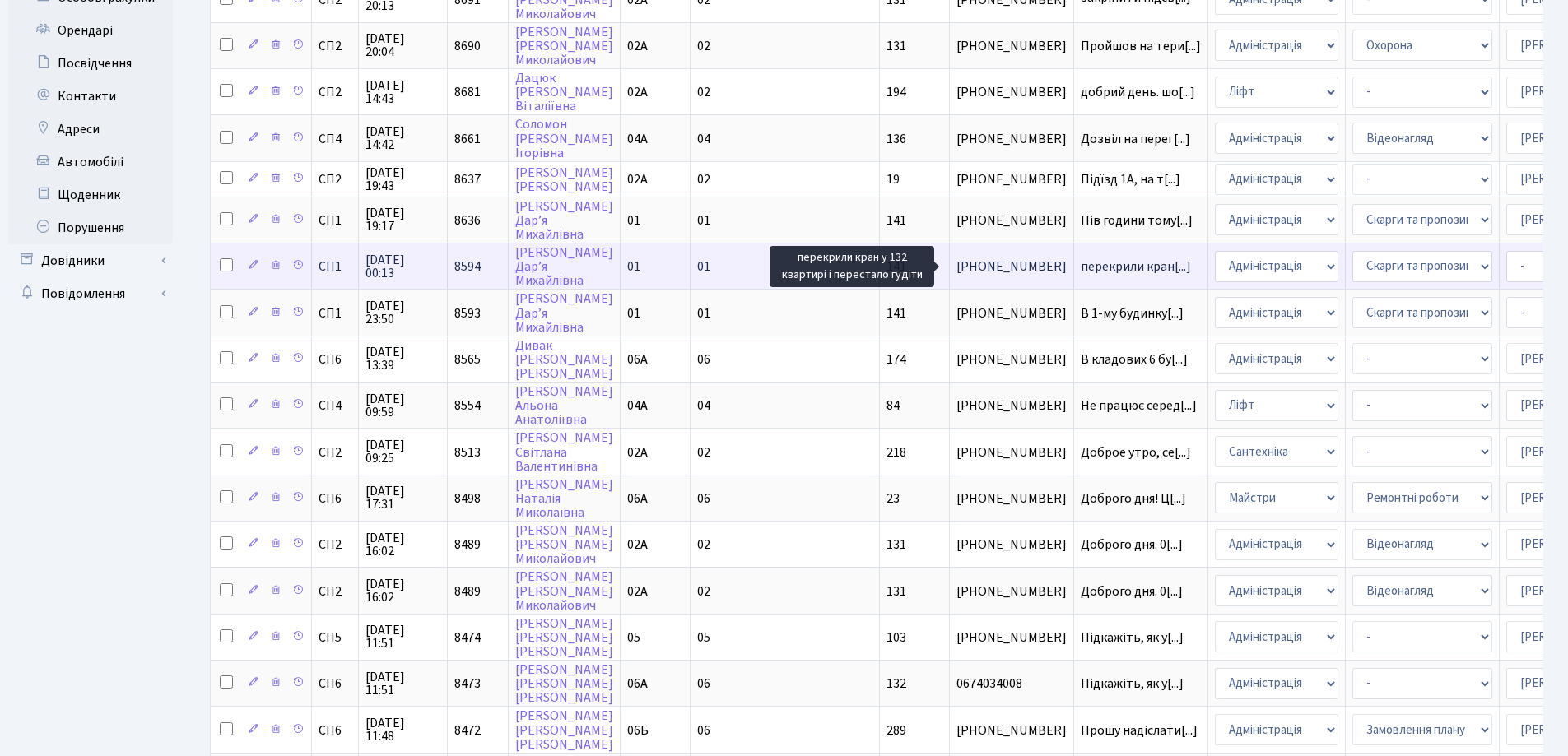
click at [1081, 264] on span "перекрили кран[...]" at bounding box center [1136, 267] width 111 height 18
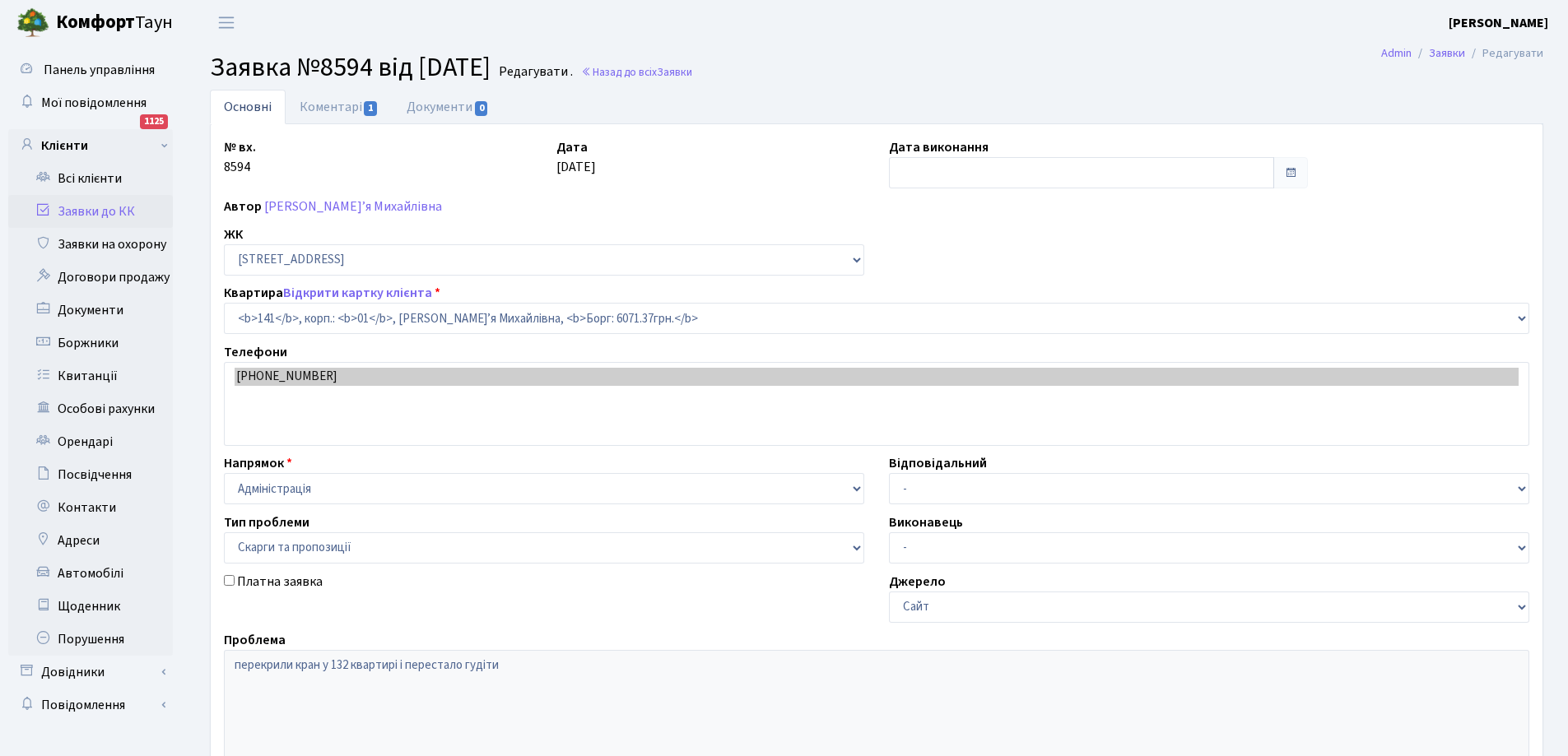
select select "20066"
select select "55"
type input "[DATE]"
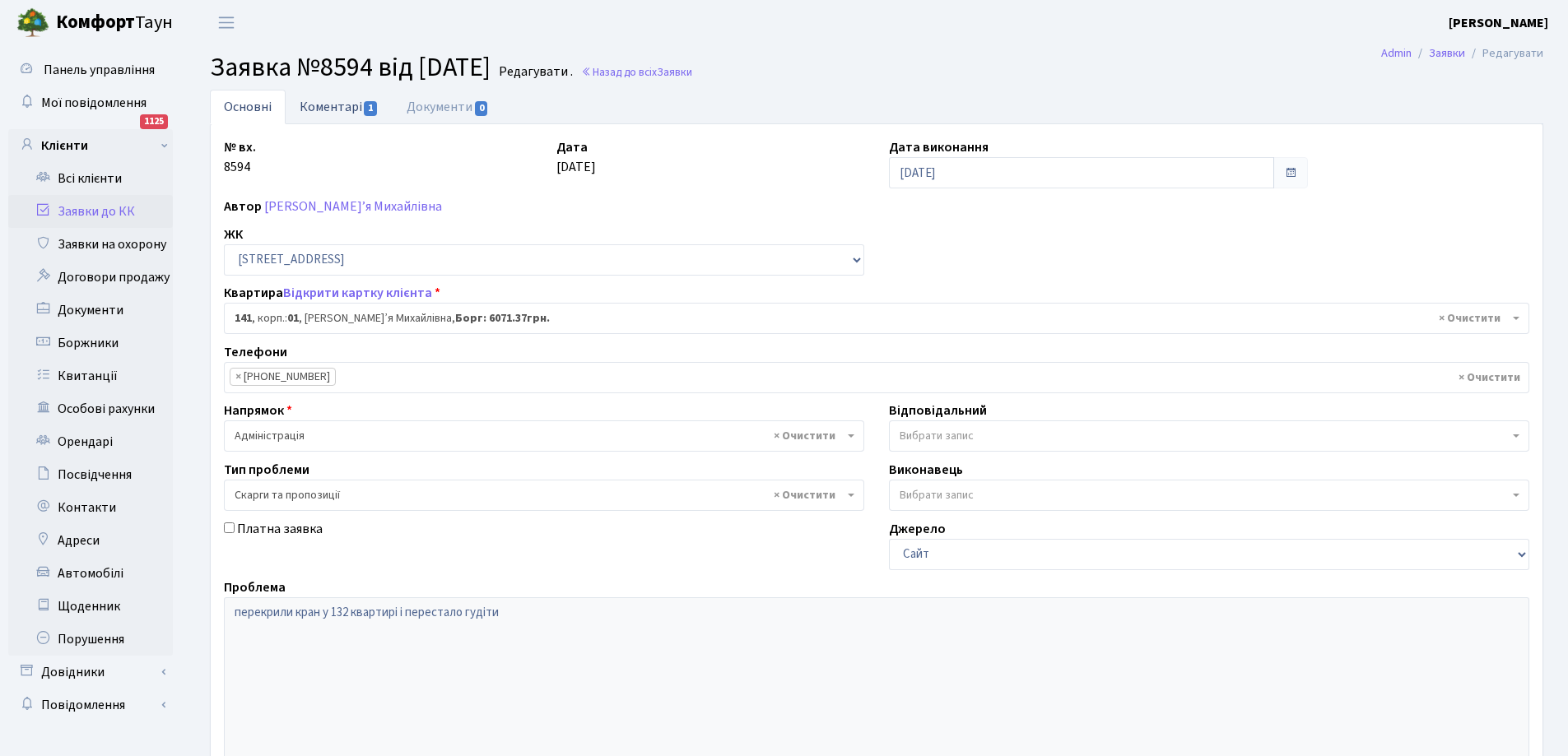
click at [326, 108] on link "Коментарі 1" at bounding box center [339, 107] width 107 height 34
